Goal: Transaction & Acquisition: Purchase product/service

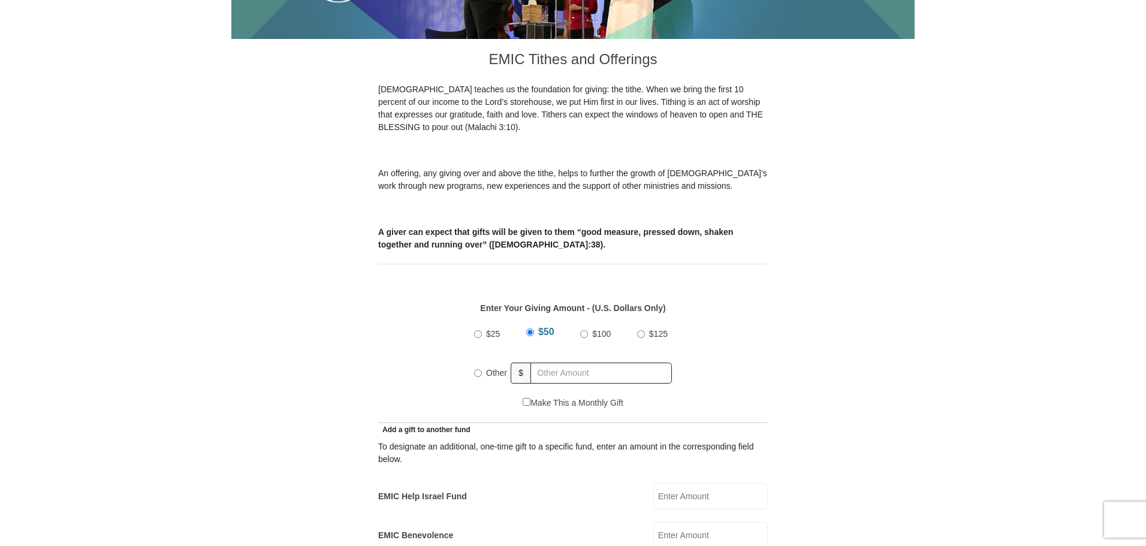
scroll to position [300, 0]
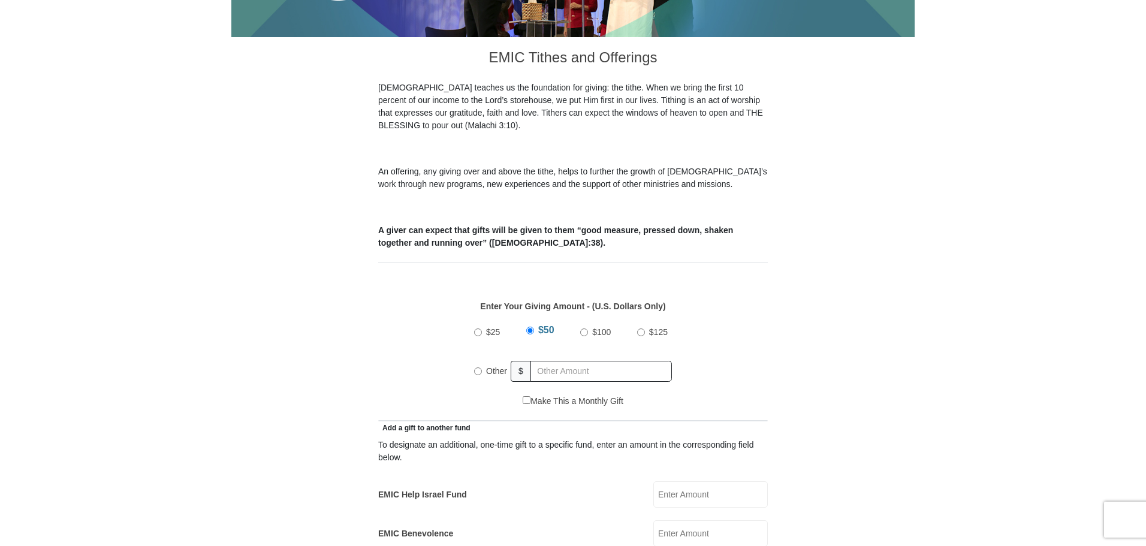
click at [475, 367] on input "Other" at bounding box center [478, 371] width 8 height 8
radio input "true"
type input "650"
click at [696, 482] on input "EMIC Help Israel Fund" at bounding box center [710, 494] width 114 height 26
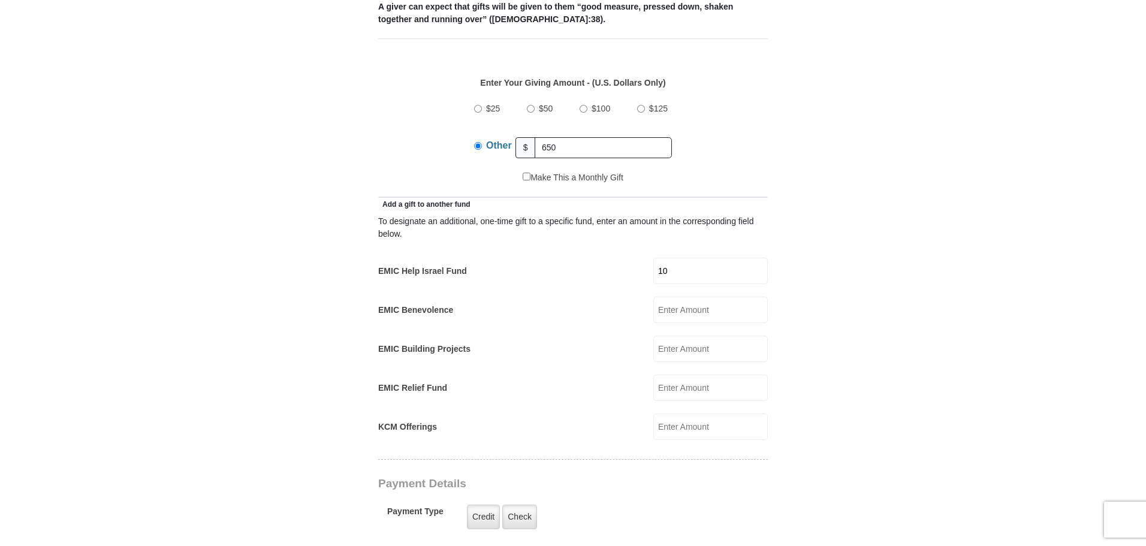
scroll to position [539, 0]
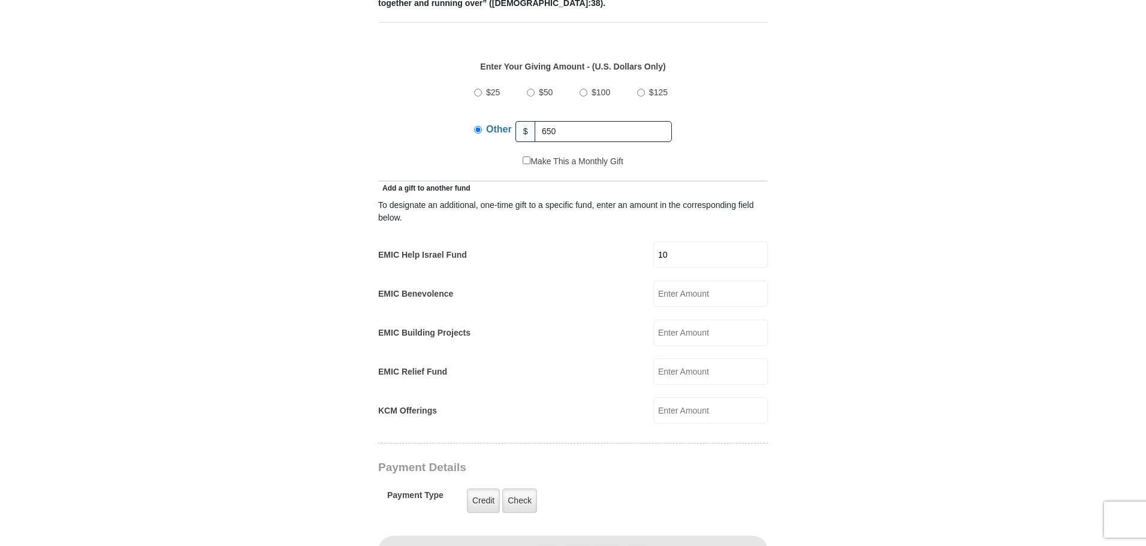
type input "10"
click at [681, 320] on input "EMIC Building Projects" at bounding box center [710, 332] width 114 height 26
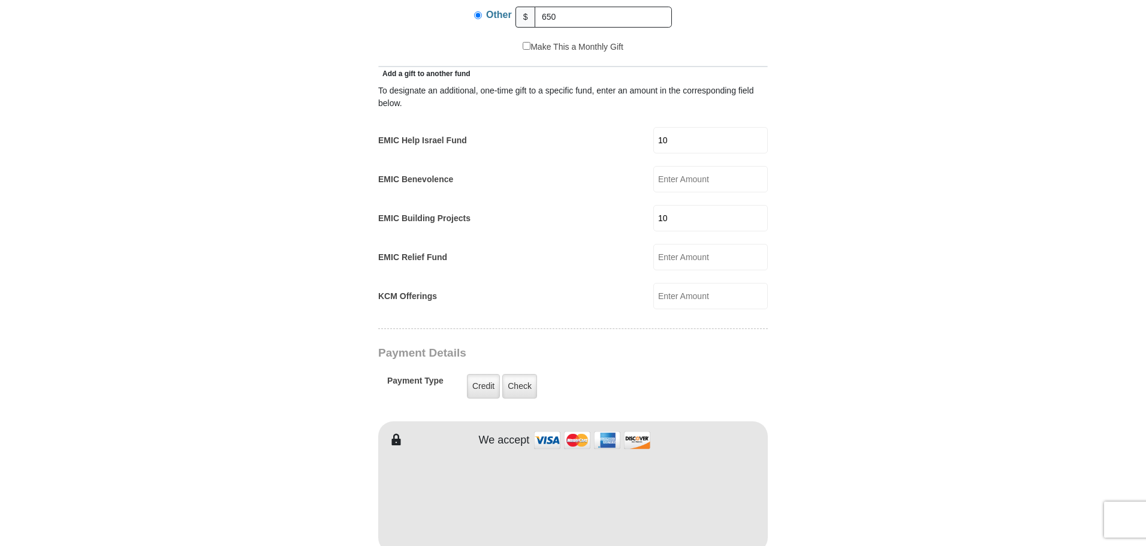
scroll to position [839, 0]
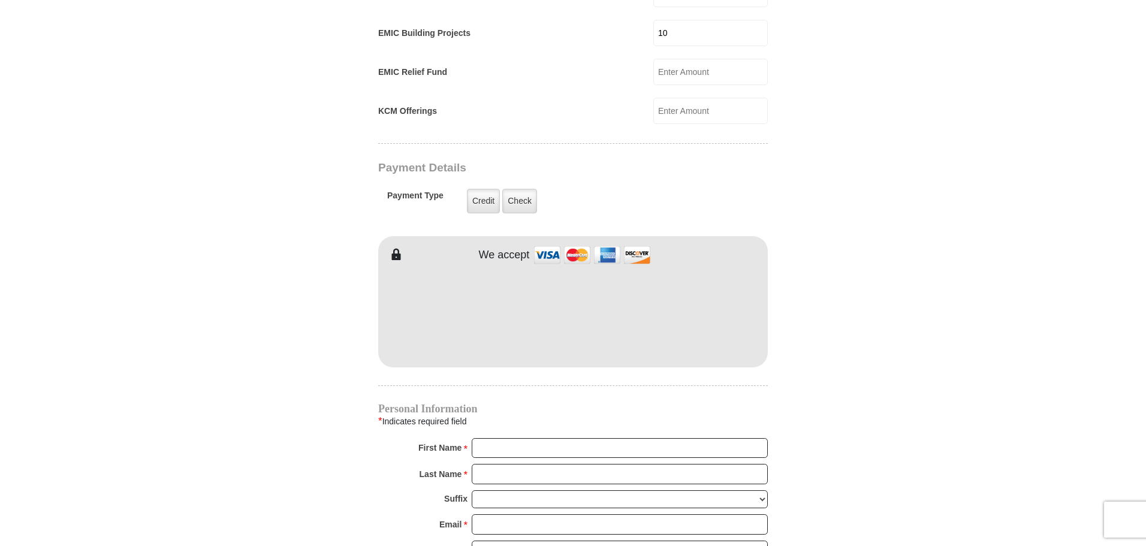
type input "10"
type input "JM Elite"
type input "Holdings"
type input "jtolah@yahoo.com"
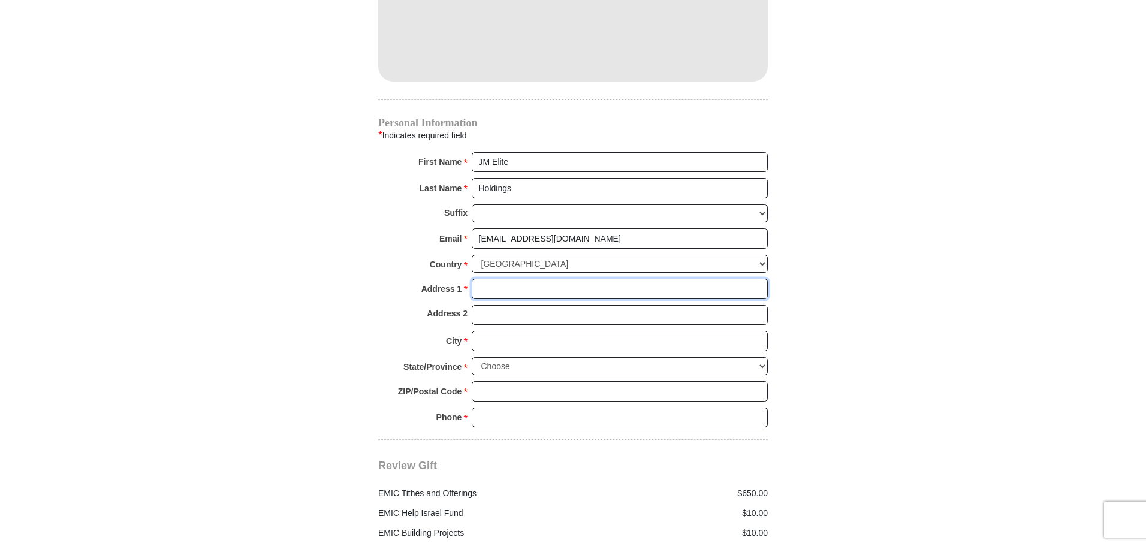
scroll to position [1126, 0]
type input "6240 Stone Lake Dr"
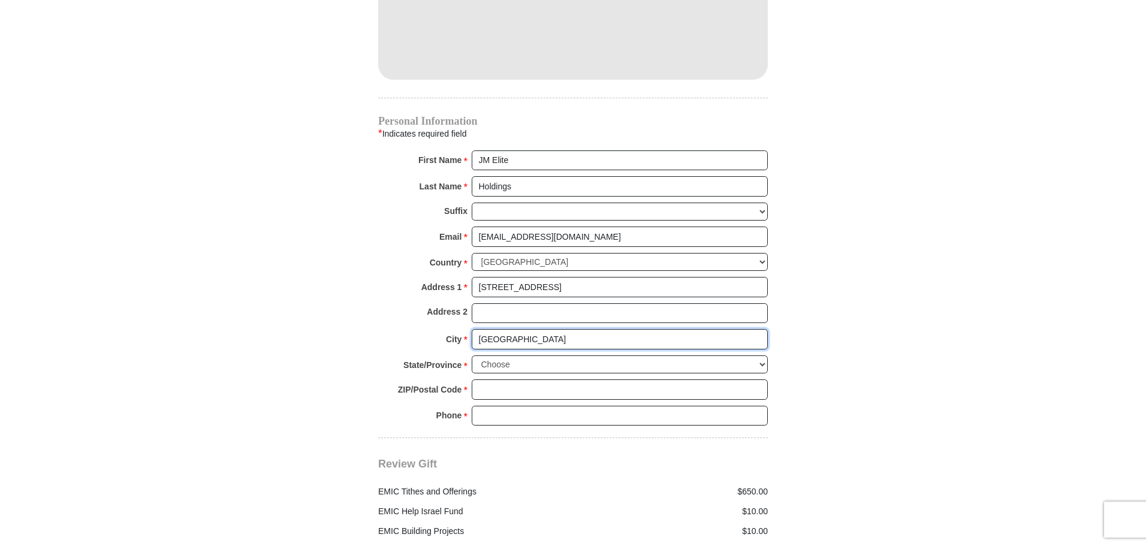
type input "Fort Worth"
select select "TX"
type input "76179"
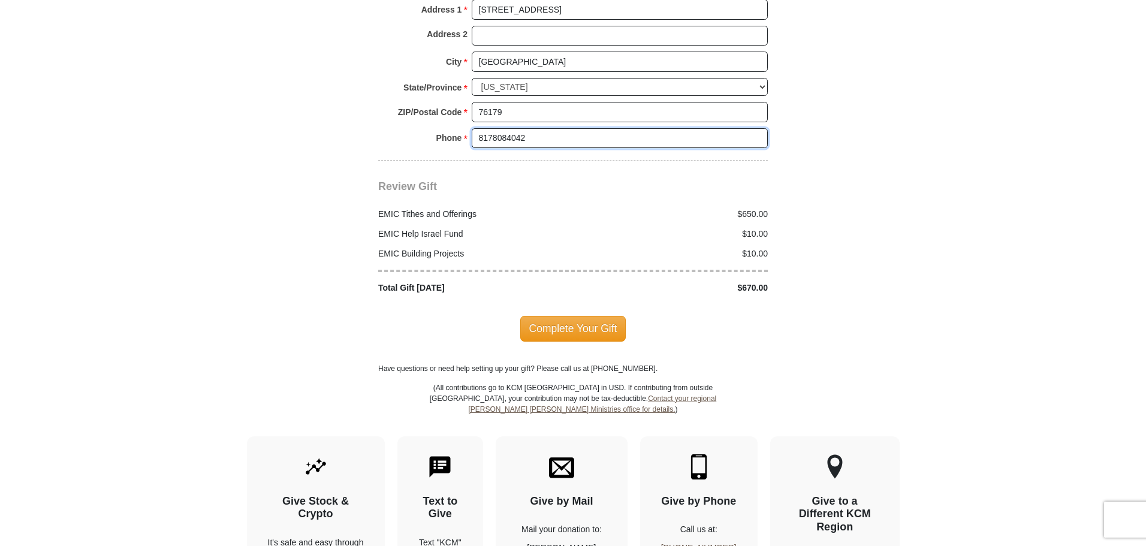
scroll to position [1426, 0]
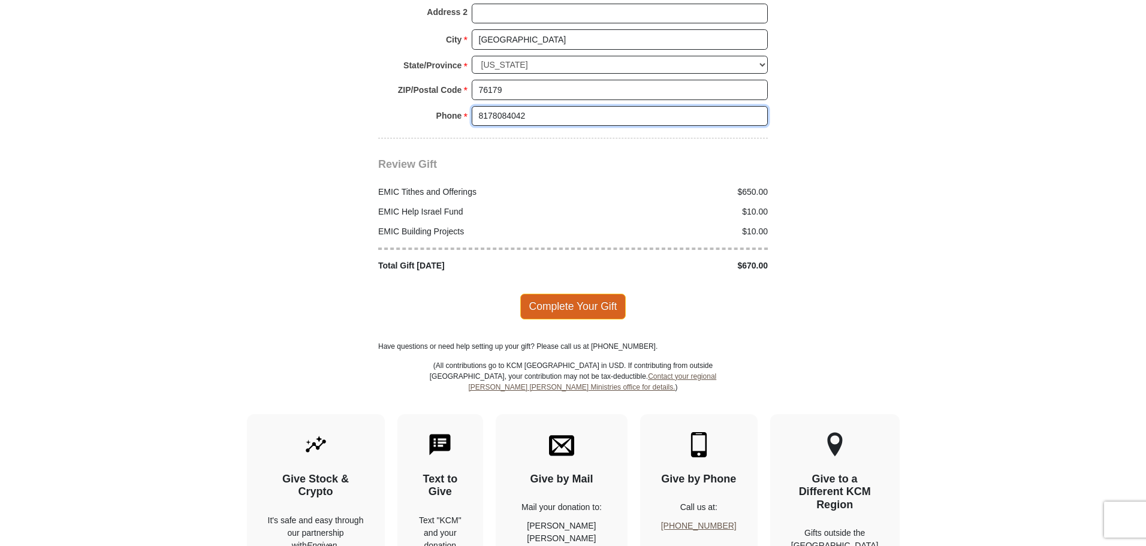
type input "8178084042"
click at [597, 294] on span "Complete Your Gift" at bounding box center [573, 306] width 106 height 25
